Goal: Information Seeking & Learning: Compare options

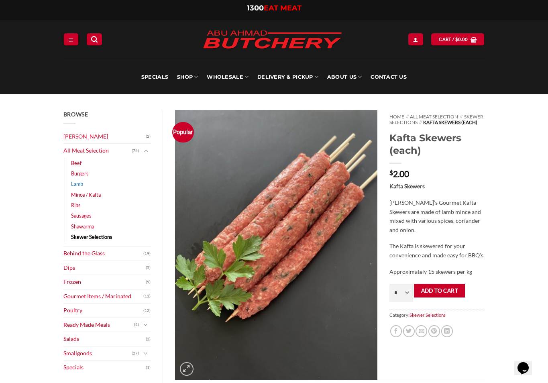
click at [80, 180] on link "Lamb" at bounding box center [77, 184] width 12 height 10
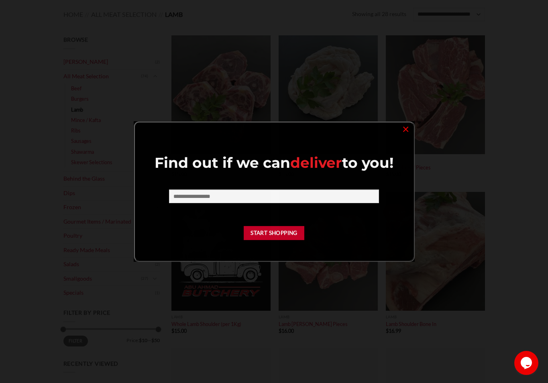
scroll to position [121, 0]
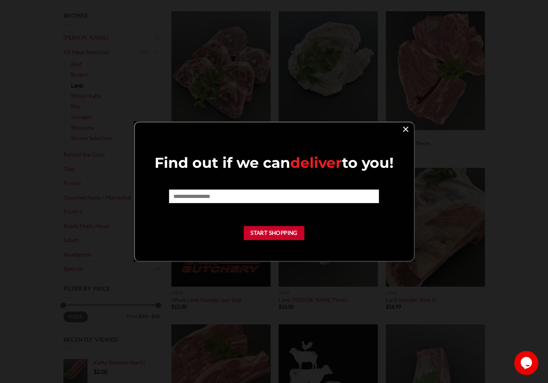
click at [403, 128] on link "×" at bounding box center [406, 128] width 12 height 11
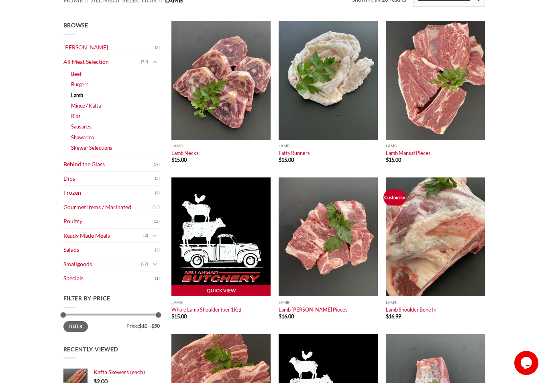
scroll to position [0, 0]
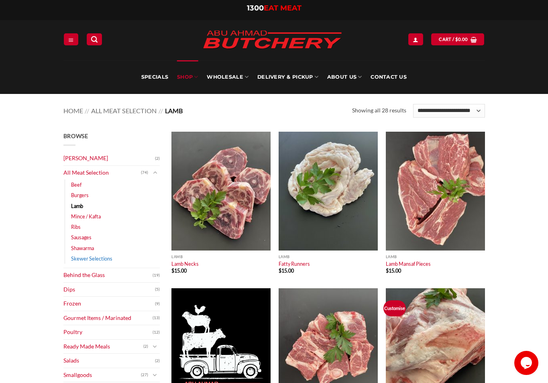
click at [87, 257] on link "Skewer Selections" at bounding box center [91, 258] width 41 height 10
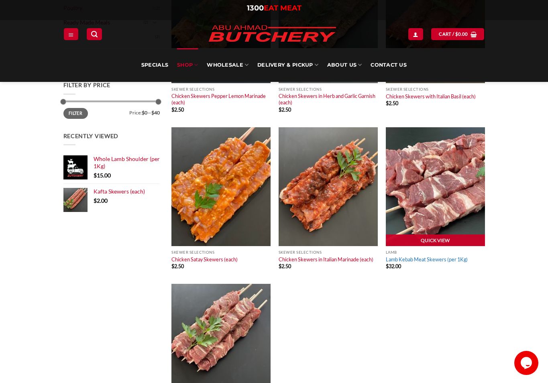
scroll to position [321, 0]
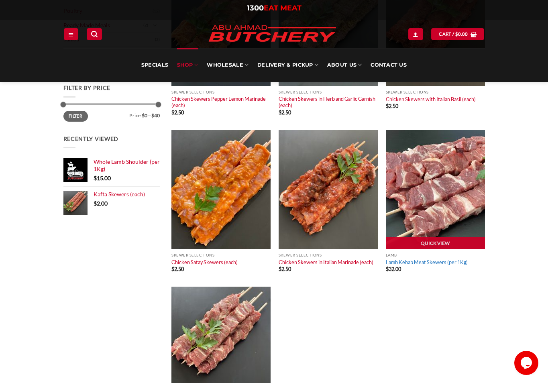
click at [412, 262] on link "Lamb Kebab Meat Skewers (per 1Kg)" at bounding box center [427, 262] width 82 height 6
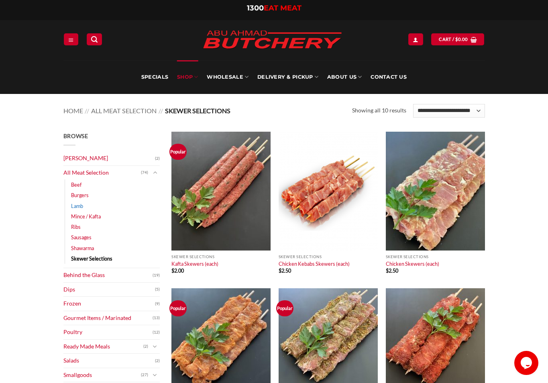
click at [78, 206] on link "Lamb" at bounding box center [77, 206] width 12 height 10
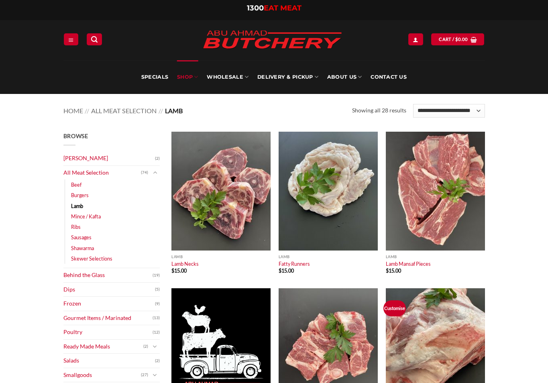
click at [88, 215] on link "Mince / Kafta" at bounding box center [86, 216] width 30 height 10
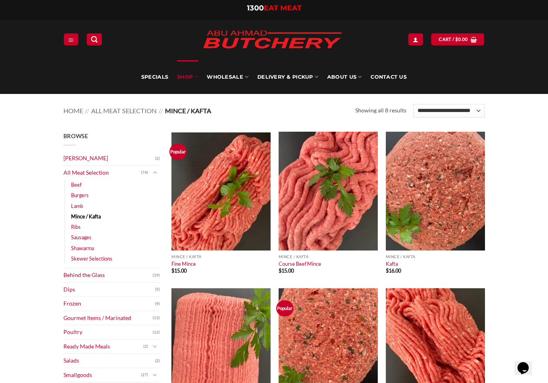
drag, startPoint x: 77, startPoint y: 205, endPoint x: 159, endPoint y: 230, distance: 85.4
click at [77, 205] on link "Lamb" at bounding box center [77, 206] width 12 height 10
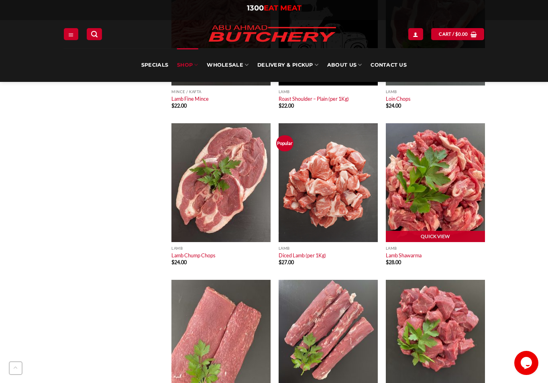
scroll to position [803, 0]
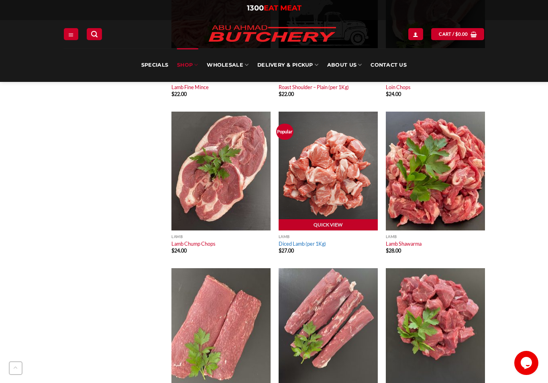
click at [299, 243] on link "Diced Lamb (per 1Kg)" at bounding box center [302, 244] width 47 height 6
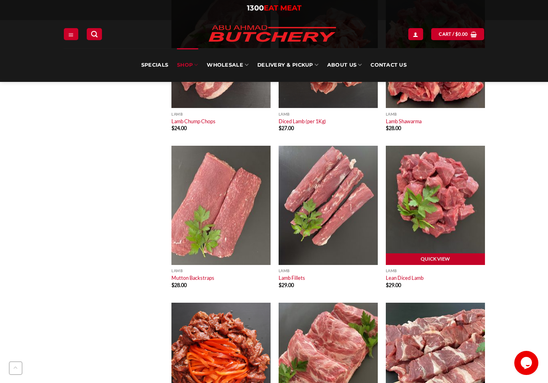
scroll to position [924, 0]
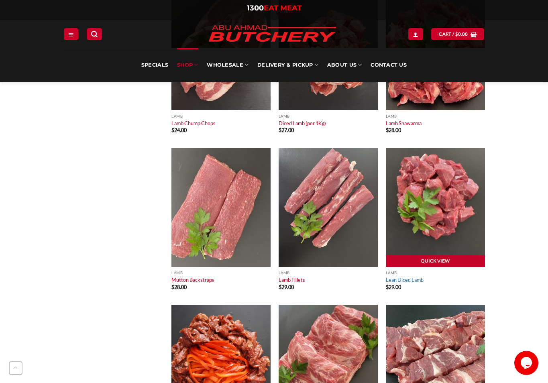
click at [409, 278] on link "Lean Diced Lamb" at bounding box center [405, 280] width 38 height 6
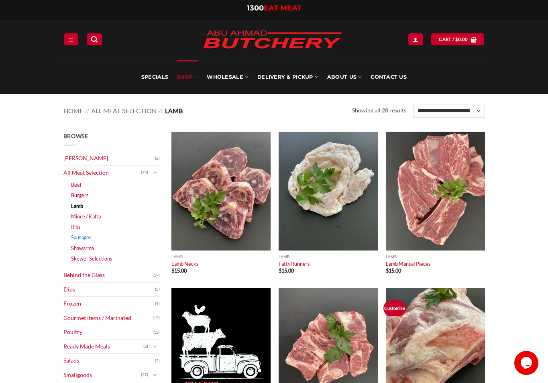
click at [86, 239] on link "Sausages" at bounding box center [81, 237] width 20 height 10
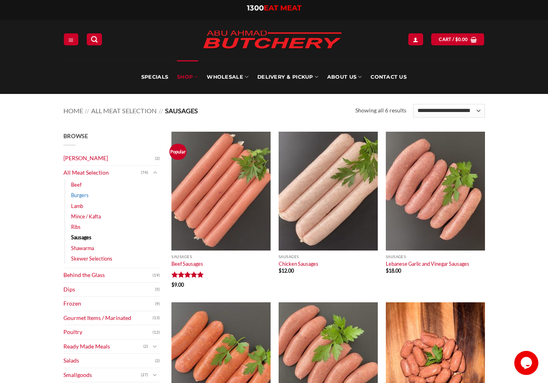
click at [75, 194] on link "Burgers" at bounding box center [80, 195] width 18 height 10
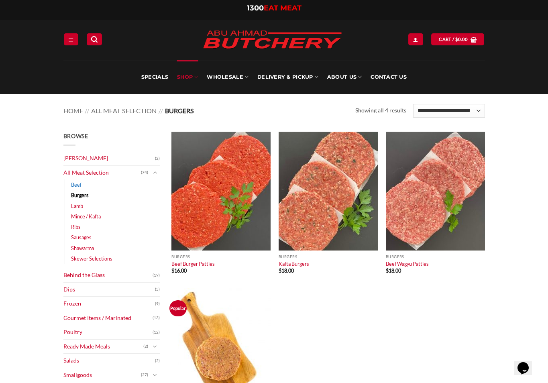
click at [80, 184] on link "Beef" at bounding box center [76, 185] width 10 height 10
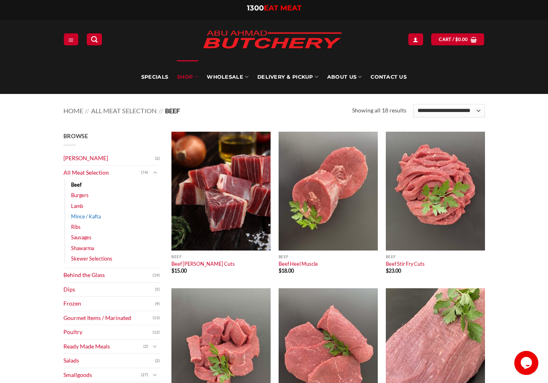
click at [76, 215] on link "Mince / Kafta" at bounding box center [86, 216] width 30 height 10
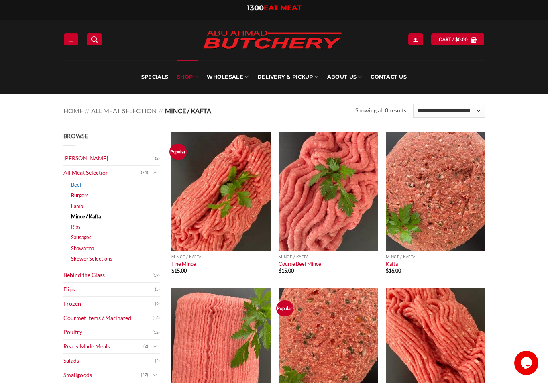
click at [74, 188] on link "Beef" at bounding box center [76, 185] width 10 height 10
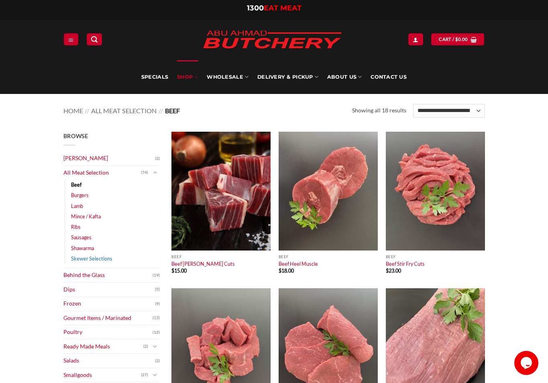
click at [86, 259] on link "Skewer Selections" at bounding box center [91, 258] width 41 height 10
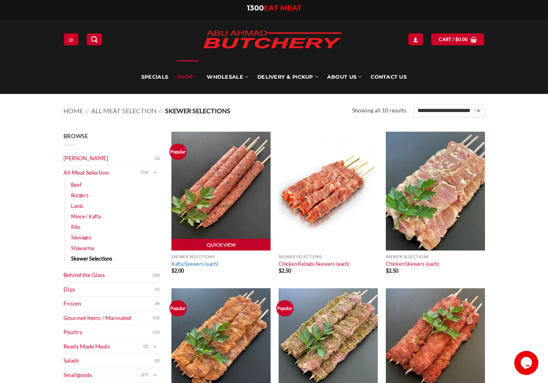
click at [197, 264] on link "Kafta Skewers (each)" at bounding box center [195, 264] width 47 height 6
